Goal: Find specific page/section: Find specific page/section

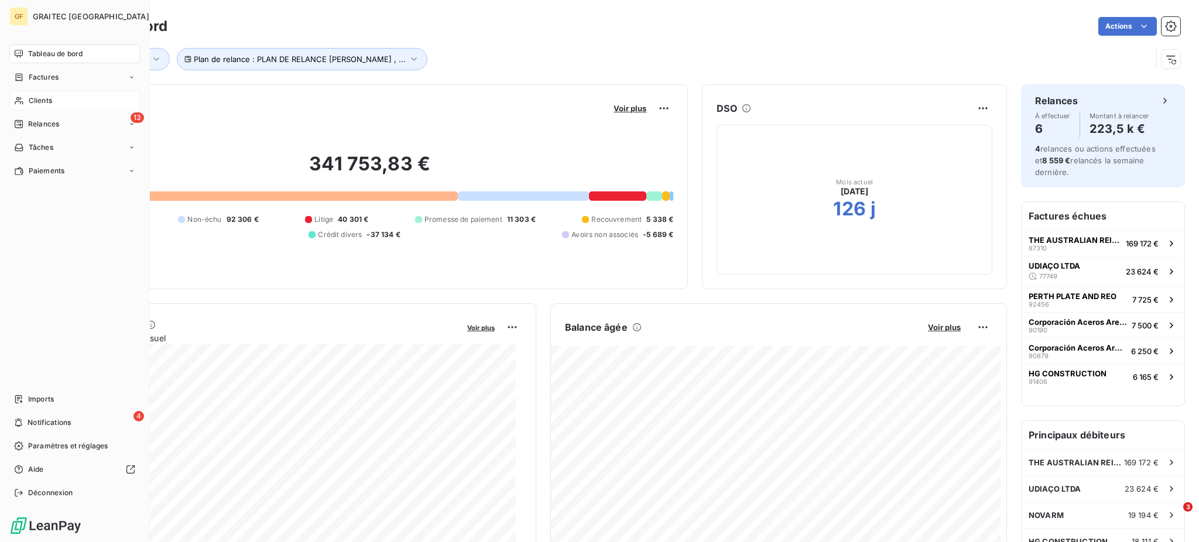
click at [40, 101] on span "Clients" at bounding box center [40, 100] width 23 height 11
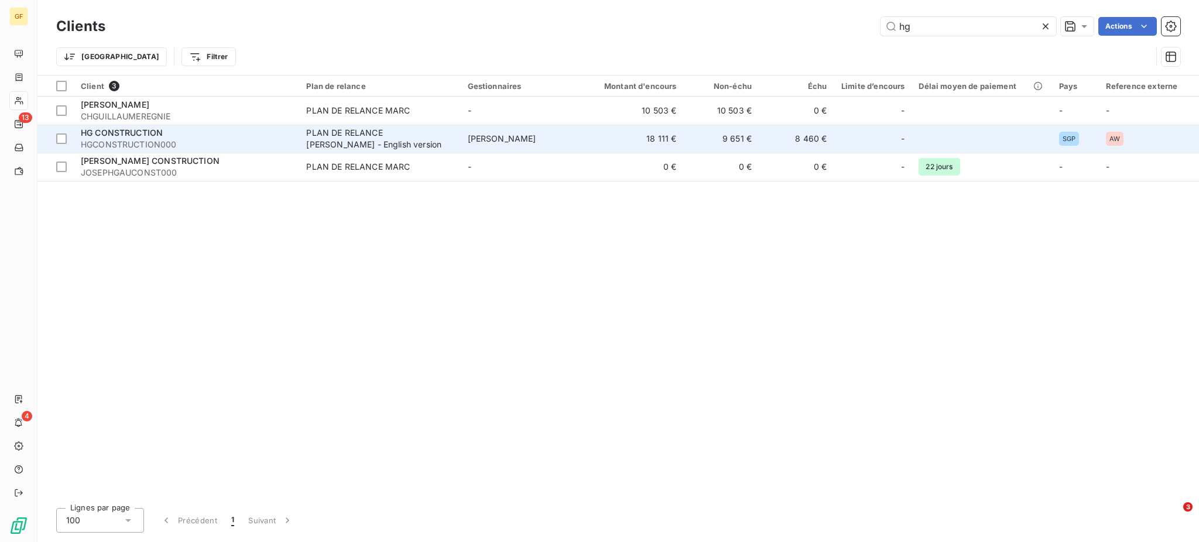
type input "hg"
click at [154, 131] on span "HG CONSTRUCTION" at bounding box center [122, 133] width 82 height 10
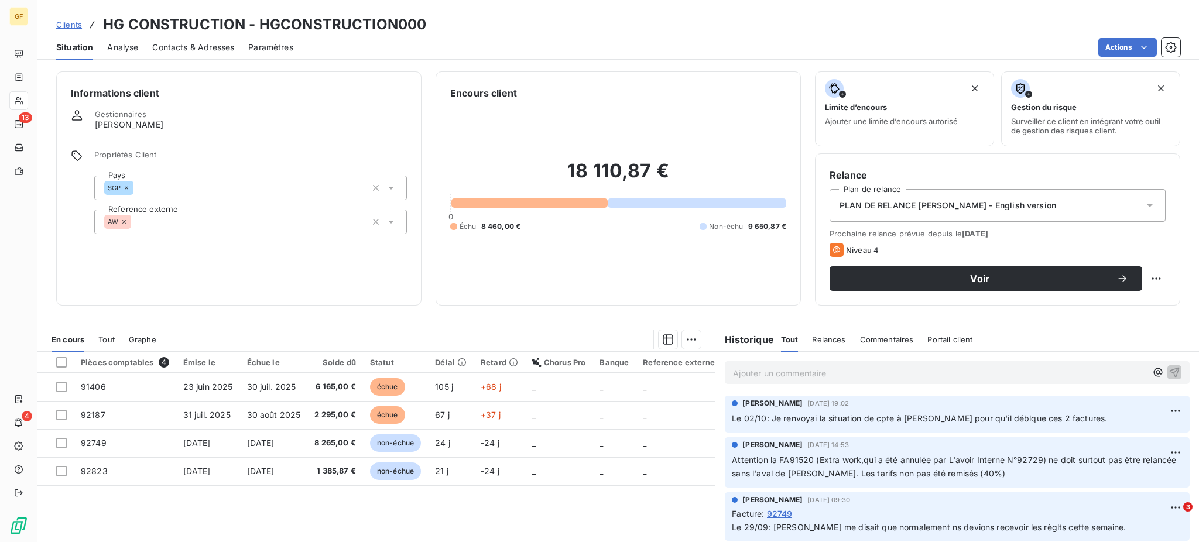
click at [1033, 464] on span "Attention la FA91520 (Extra work,qui a été annulée par L'avoir Interne N°92729)…" at bounding box center [955, 466] width 447 height 23
